Goal: Obtain resource: Download file/media

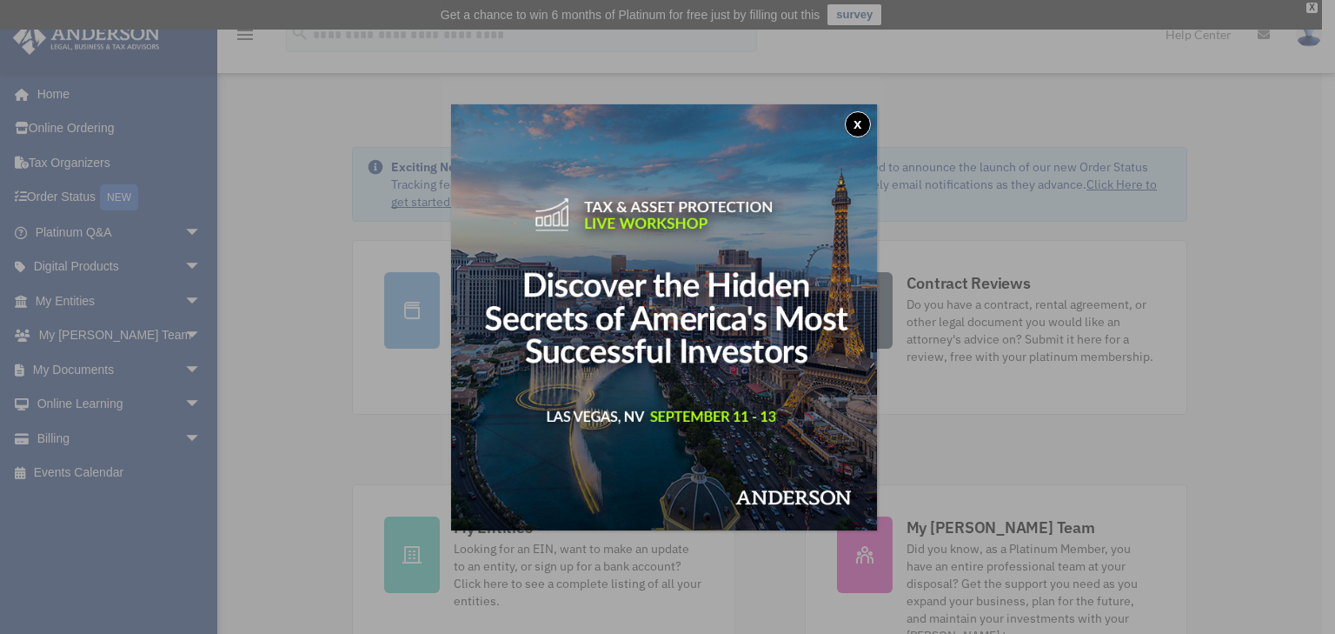
click at [861, 127] on button "x" at bounding box center [858, 124] width 26 height 26
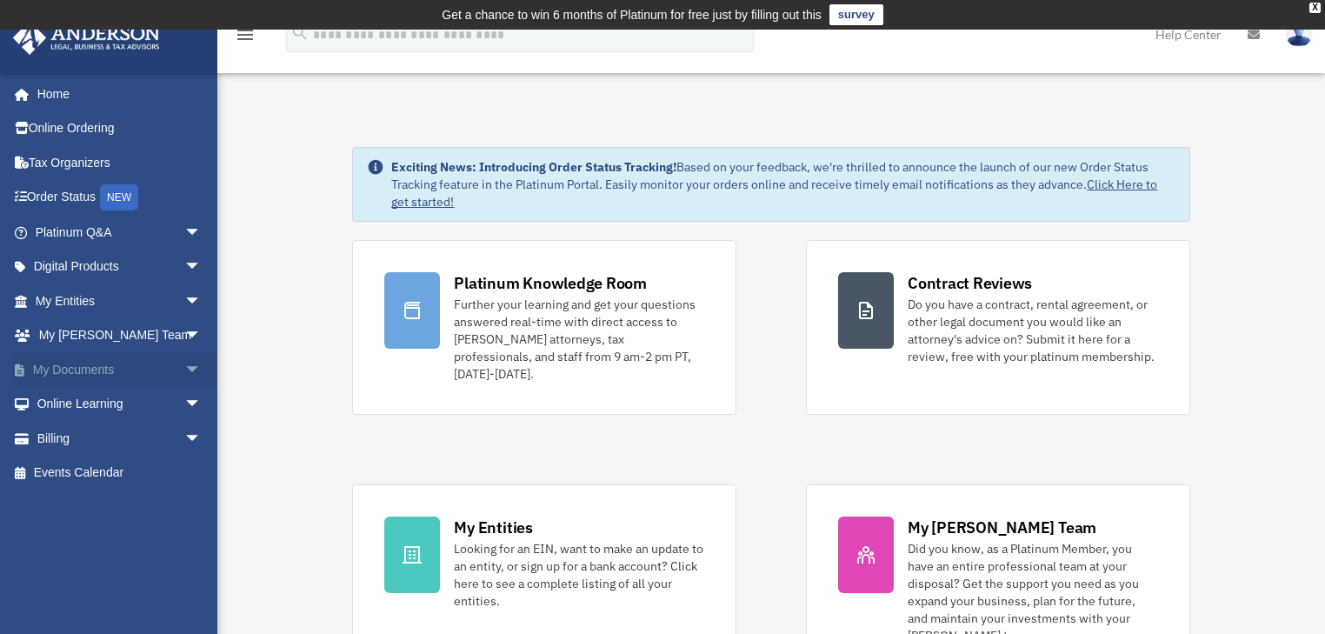
click at [184, 370] on span "arrow_drop_down" at bounding box center [201, 370] width 35 height 36
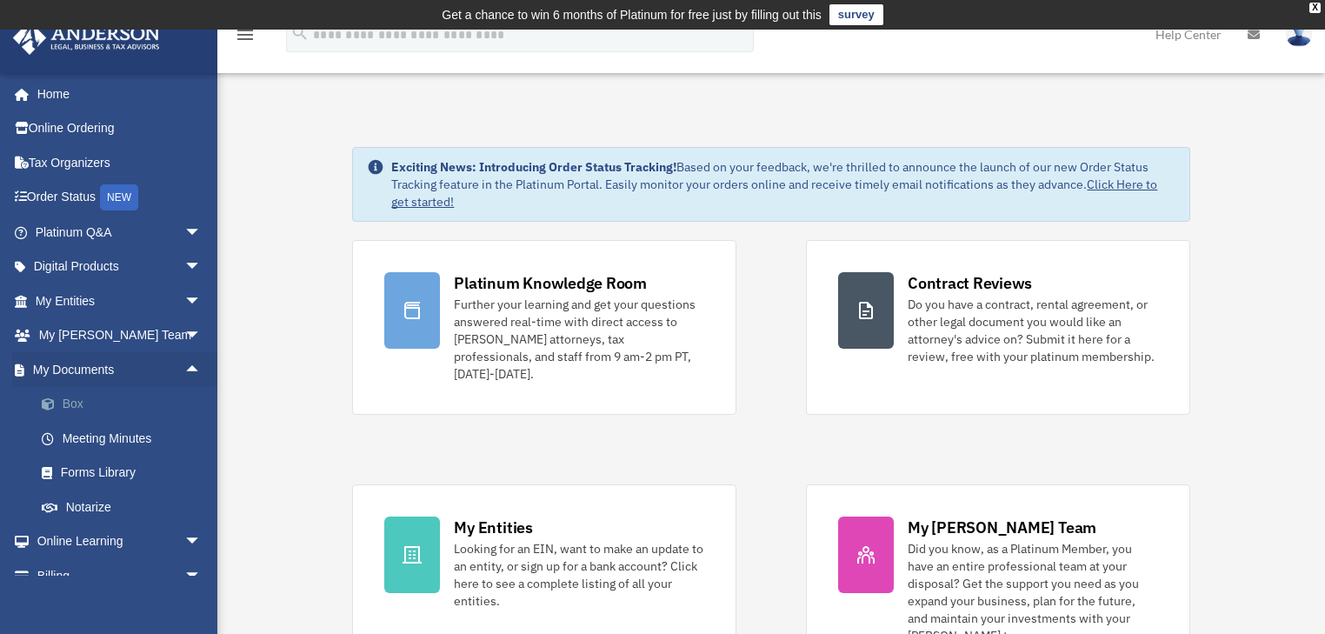
click at [73, 402] on link "Box" at bounding box center [125, 404] width 203 height 35
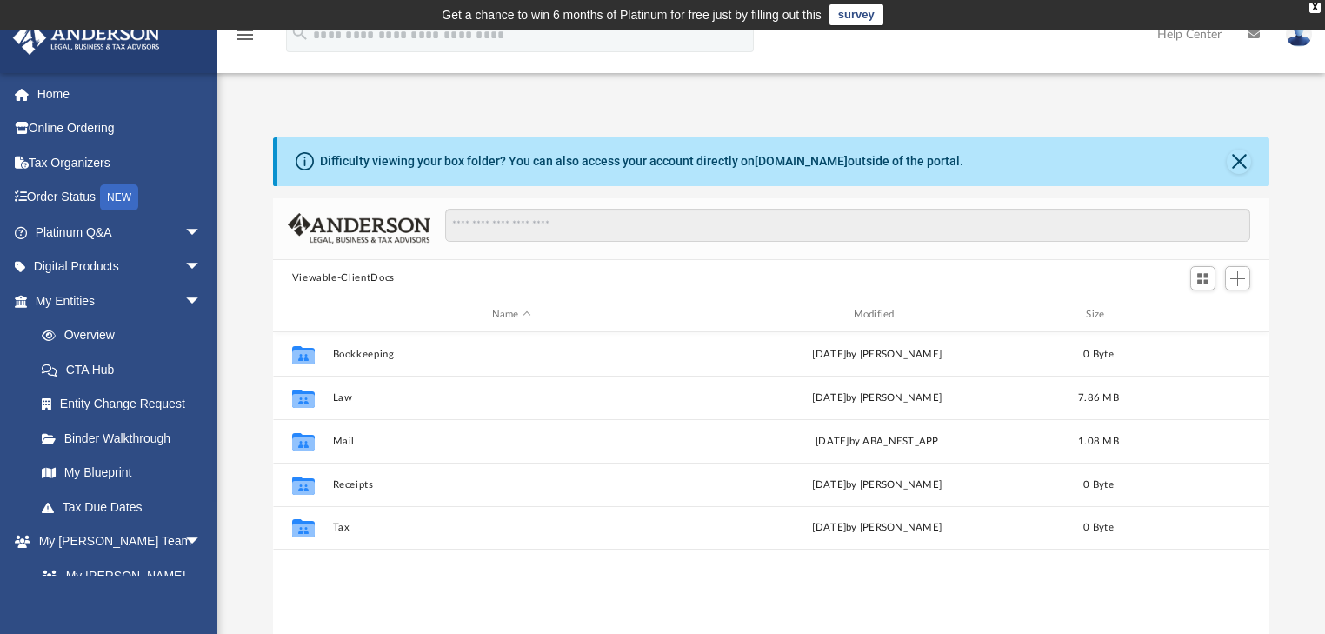
scroll to position [384, 987]
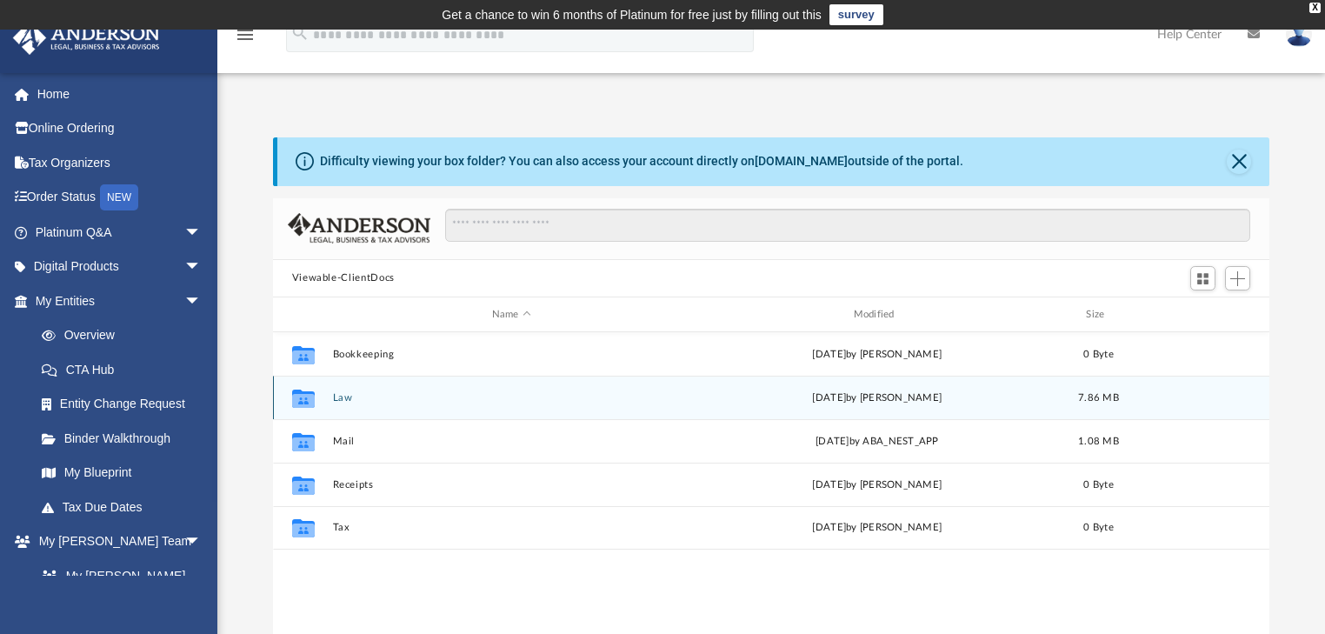
click at [348, 396] on button "Law" at bounding box center [511, 397] width 358 height 11
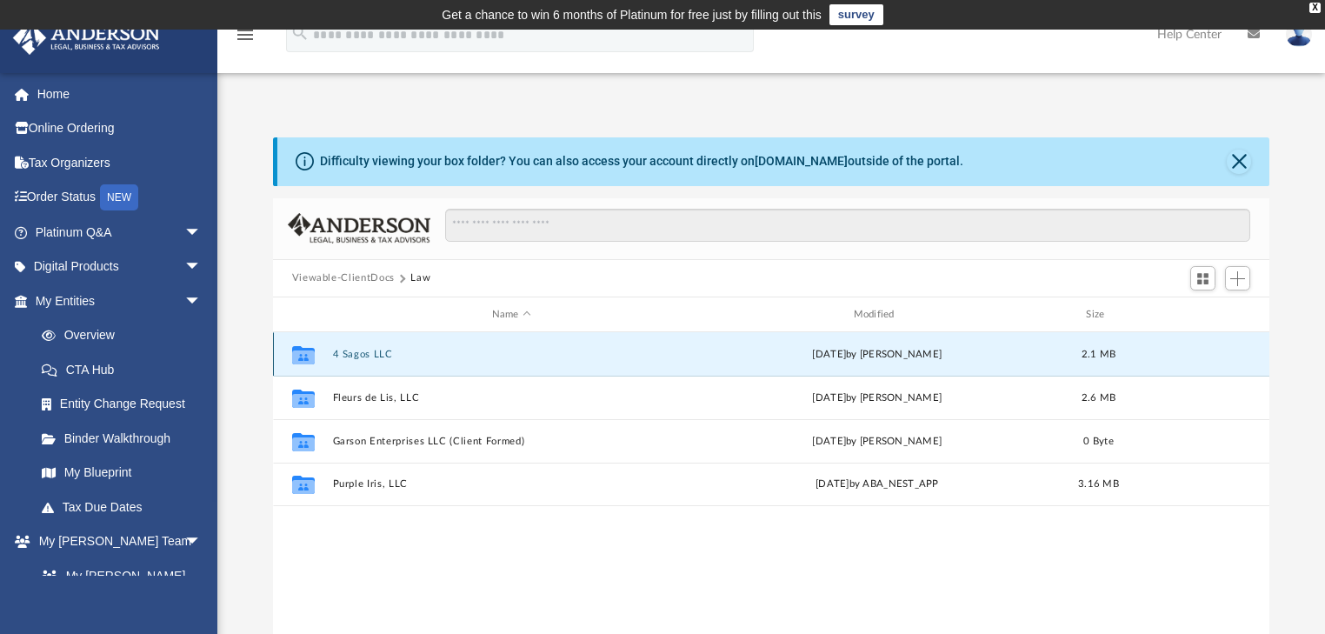
click at [351, 356] on button "4 Sagos LLC" at bounding box center [511, 354] width 358 height 11
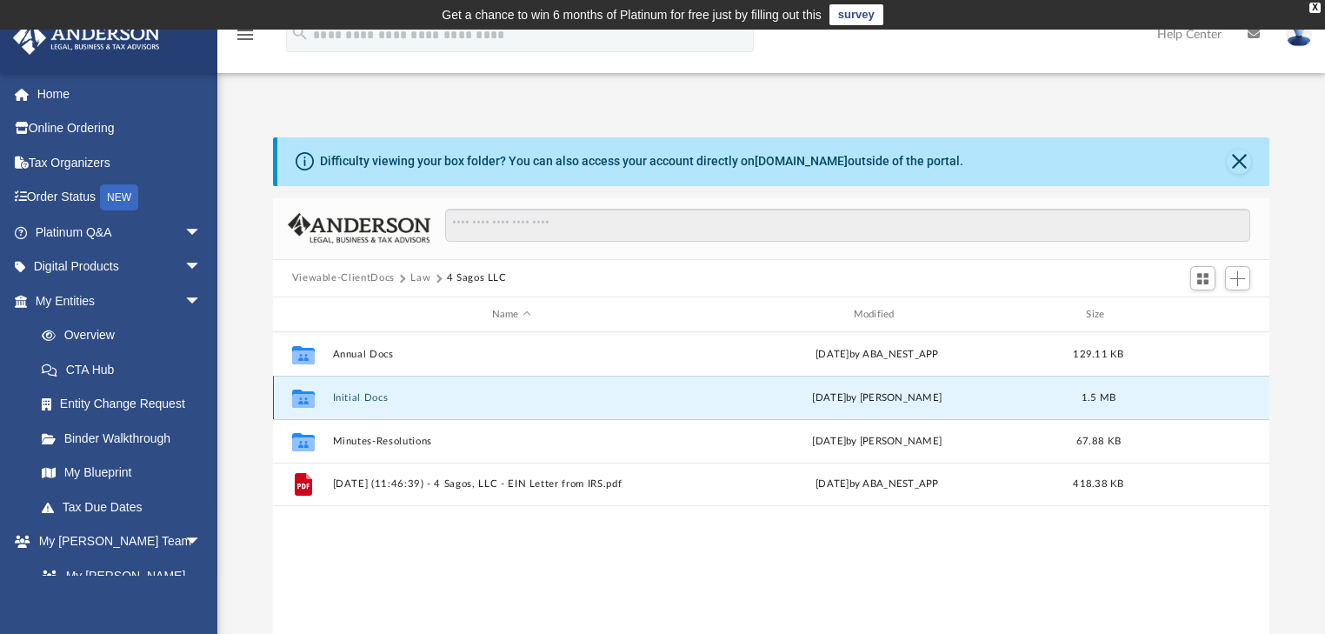
click at [362, 396] on button "Initial Docs" at bounding box center [511, 397] width 358 height 11
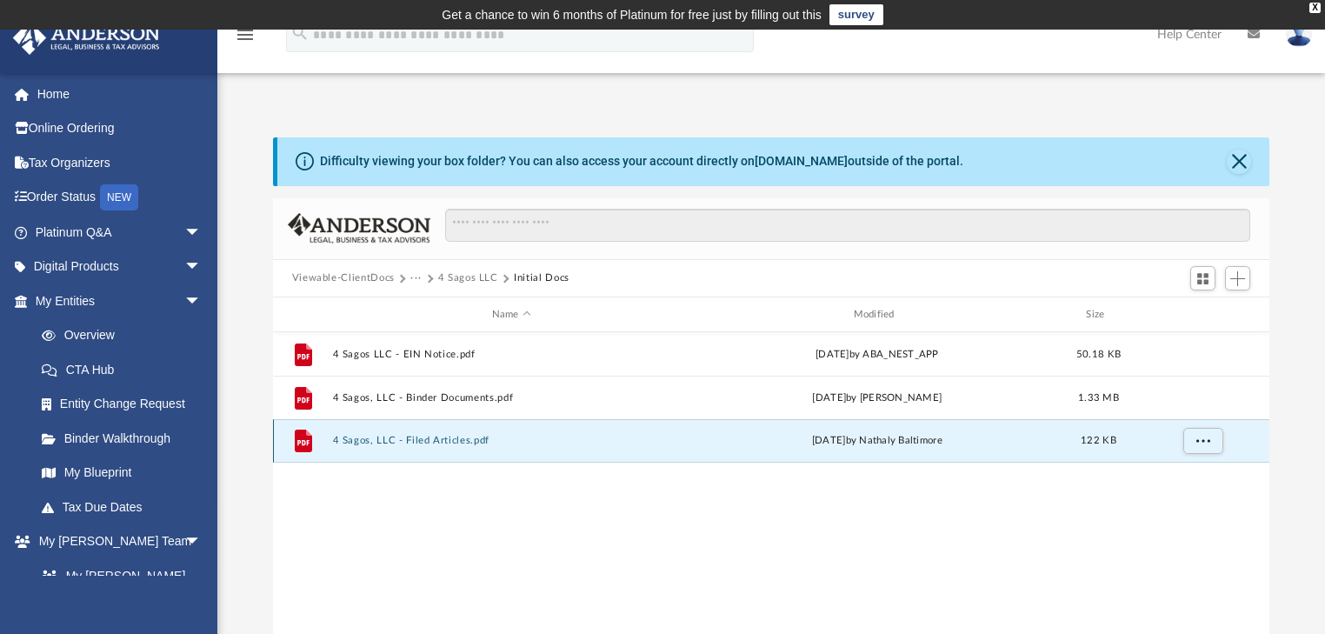
click at [422, 438] on button "4 Sagos, LLC - Filed Articles.pdf" at bounding box center [511, 440] width 358 height 11
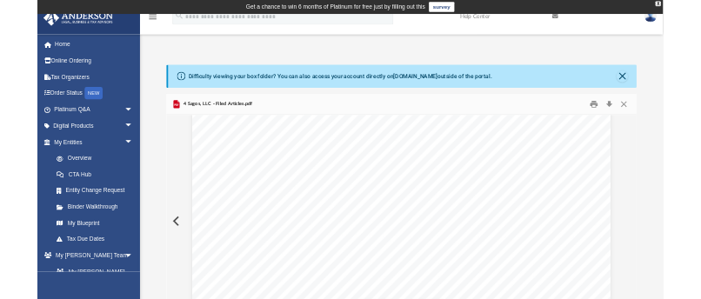
scroll to position [98, 0]
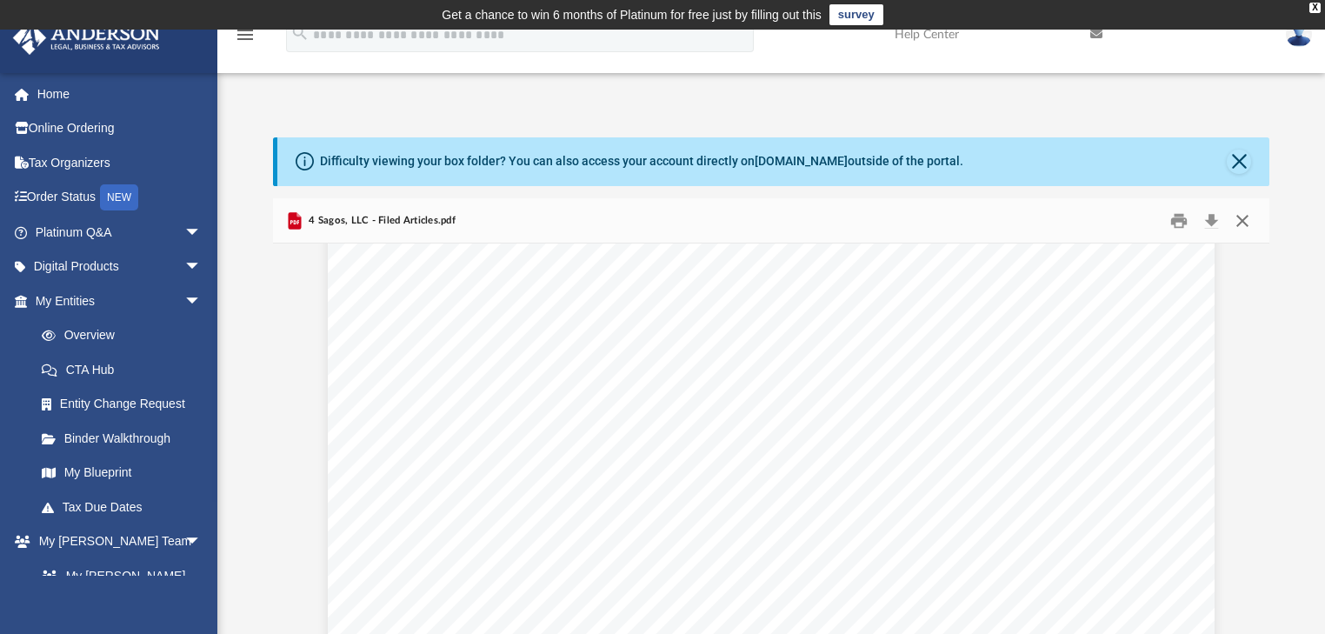
click at [1242, 217] on button "Close" at bounding box center [1242, 220] width 31 height 27
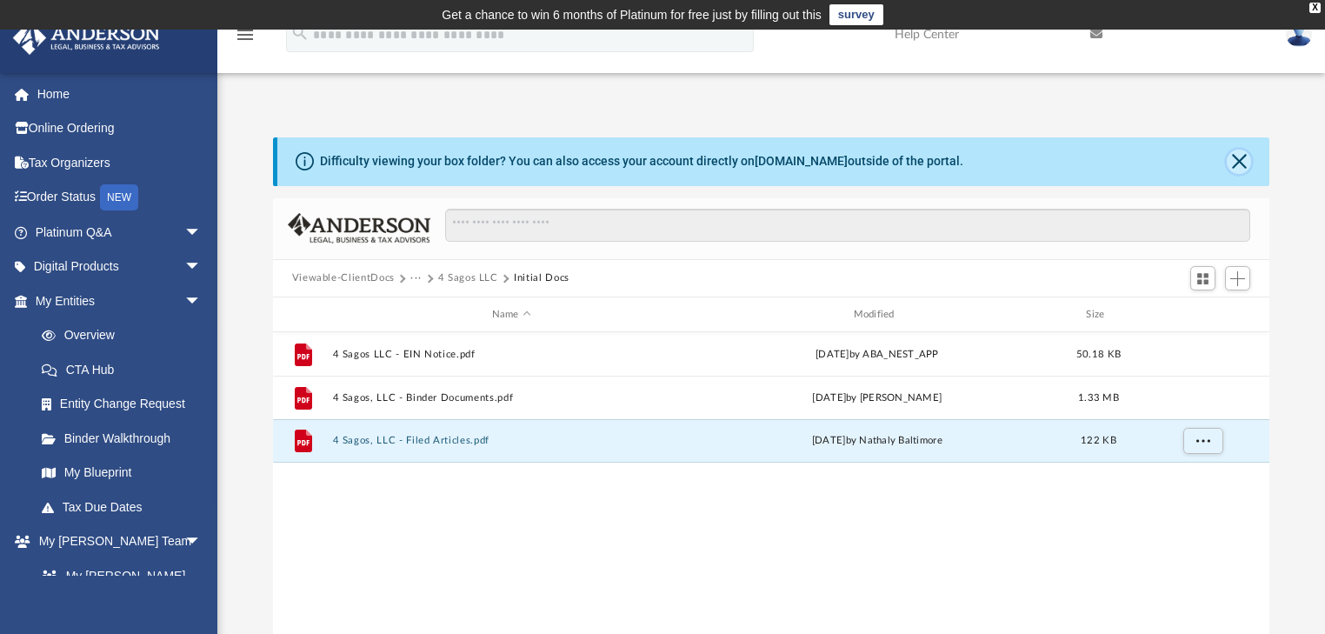
click at [1240, 156] on button "Close" at bounding box center [1239, 162] width 24 height 24
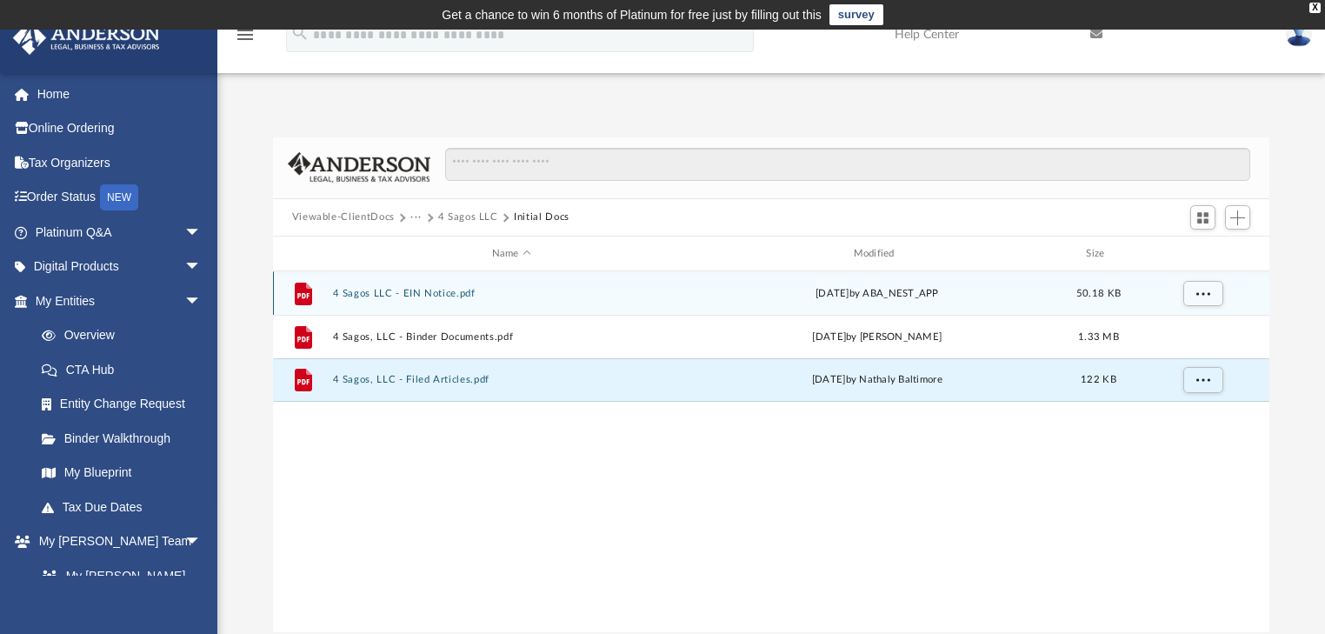
click at [420, 294] on button "4 Sagos LLC - EIN Notice.pdf" at bounding box center [511, 293] width 358 height 11
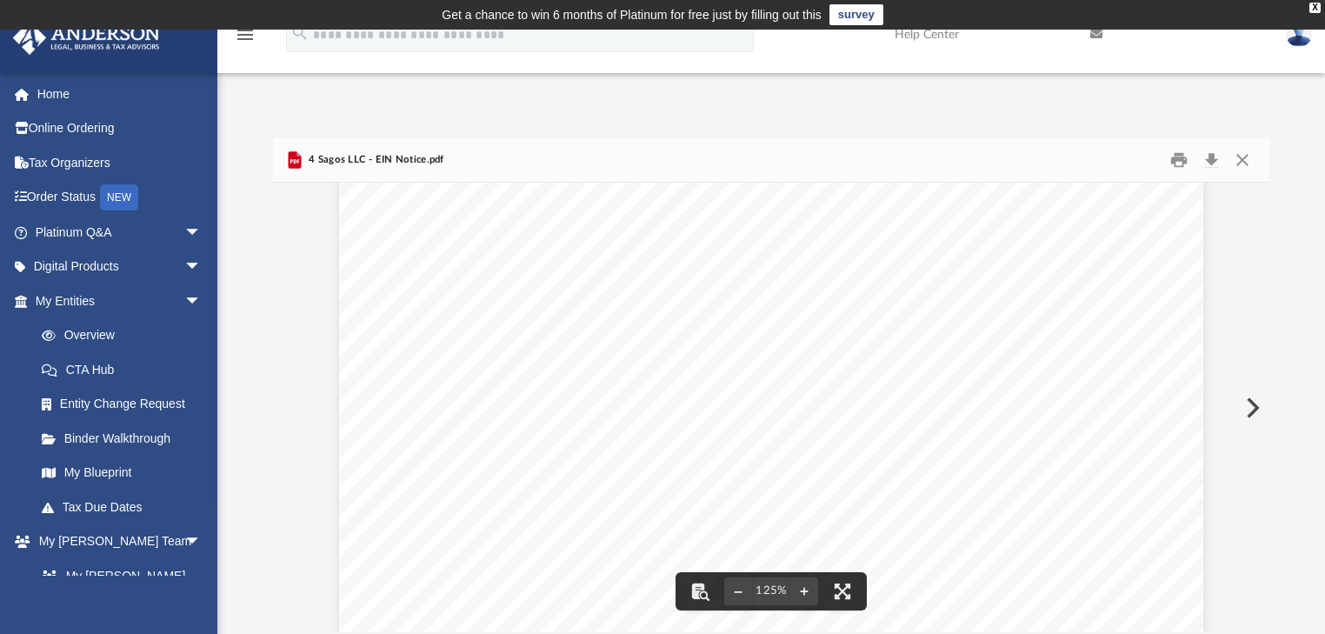
scroll to position [209, 0]
click at [1236, 159] on button "Close" at bounding box center [1242, 159] width 31 height 27
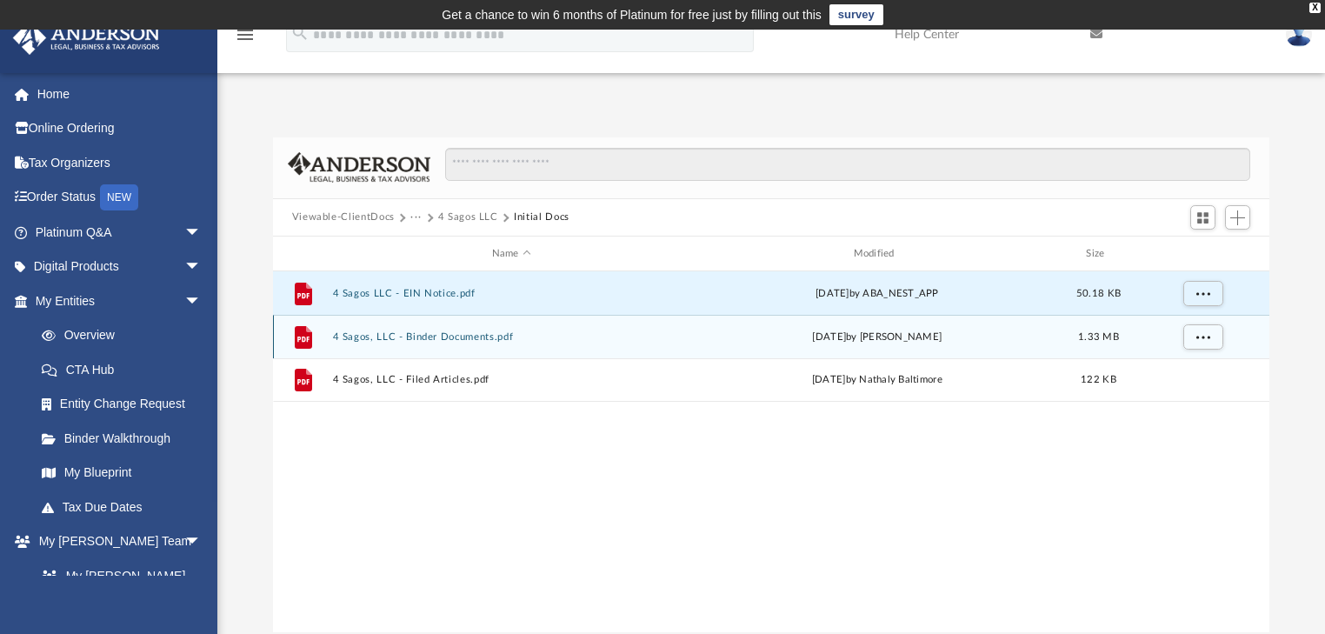
click at [449, 334] on button "4 Sagos, LLC - Binder Documents.pdf" at bounding box center [511, 336] width 358 height 11
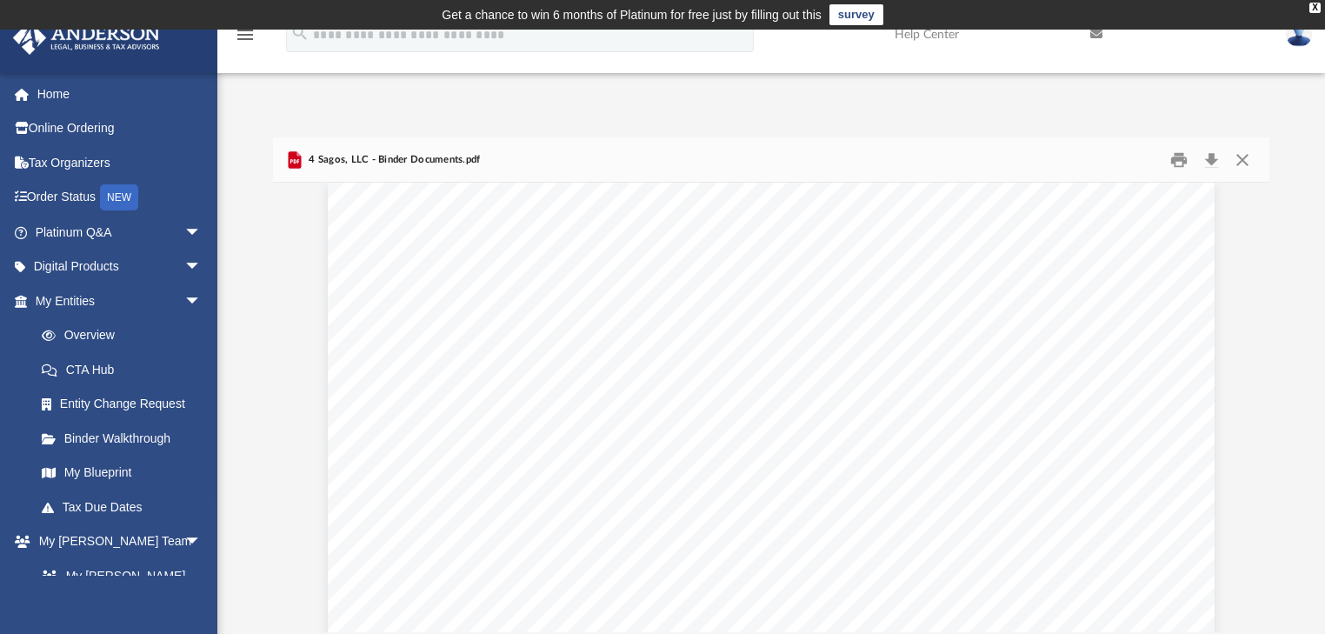
scroll to position [1321, 0]
